Goal: Information Seeking & Learning: Learn about a topic

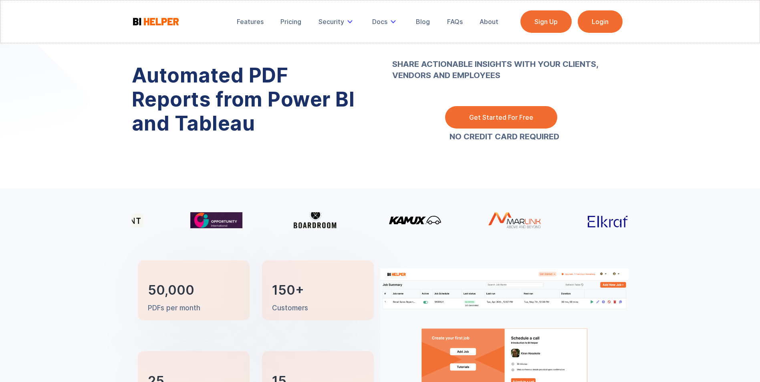
click at [586, 29] on link "Login" at bounding box center [600, 21] width 45 height 22
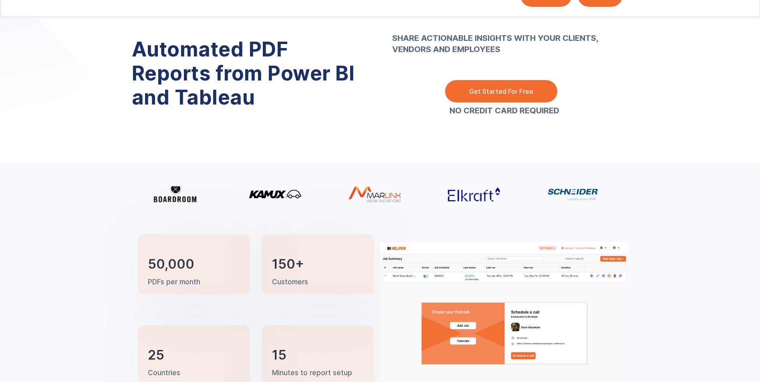
scroll to position [80, 0]
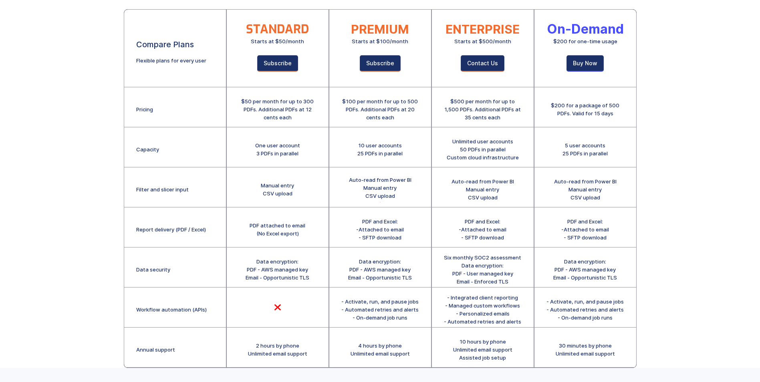
scroll to position [104, 0]
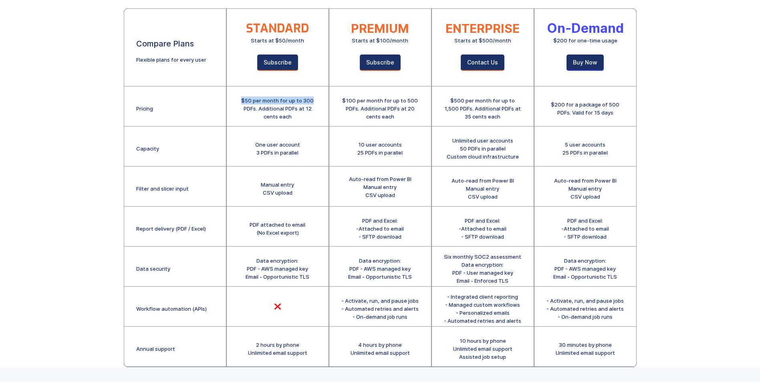
drag, startPoint x: 242, startPoint y: 101, endPoint x: 315, endPoint y: 99, distance: 72.6
click at [315, 99] on div "$50 per month for up to 300 PDFs. Additional PDFs at 12 cents each" at bounding box center [278, 109] width 78 height 24
drag, startPoint x: 315, startPoint y: 99, endPoint x: 422, endPoint y: 100, distance: 107.0
click at [422, 100] on div "$100 per month for up to 500 PDFs. Additional PDFs at 20 cents each" at bounding box center [381, 107] width 102 height 40
drag, startPoint x: 259, startPoint y: 108, endPoint x: 306, endPoint y: 114, distance: 47.3
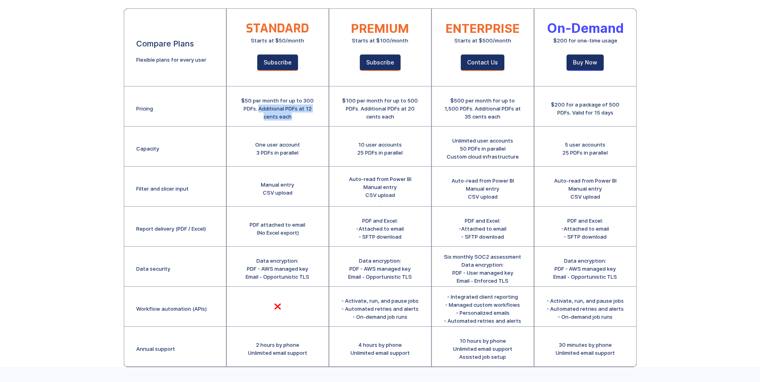
click at [306, 114] on div "$50 per month for up to 300 PDFs. Additional PDFs at 12 cents each" at bounding box center [278, 109] width 78 height 24
click at [250, 102] on div "$50 per month for up to 300 PDFs. Additional PDFs at 12 cents each" at bounding box center [278, 109] width 78 height 24
